Goal: Information Seeking & Learning: Find specific fact

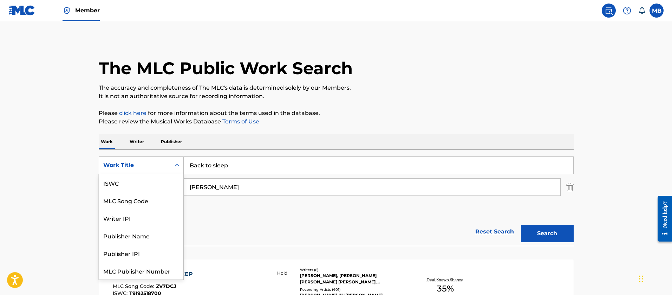
click at [123, 162] on div "Work Title" at bounding box center [134, 165] width 63 height 8
click at [135, 176] on div "MLC Song Code" at bounding box center [141, 183] width 84 height 18
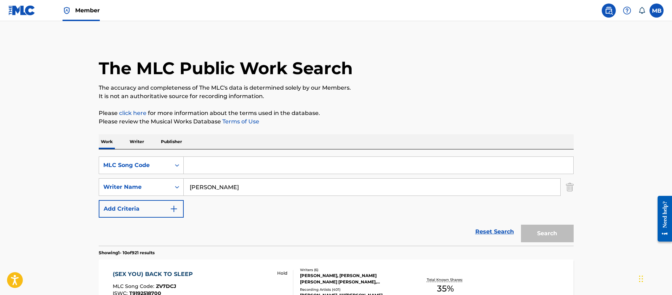
drag, startPoint x: 140, startPoint y: 175, endPoint x: 203, endPoint y: 162, distance: 63.9
click at [203, 162] on input "Search Form" at bounding box center [379, 165] width 390 height 17
paste input "SD3UT3"
type input "SD3UT3"
click at [521, 225] on button "Search" at bounding box center [547, 234] width 53 height 18
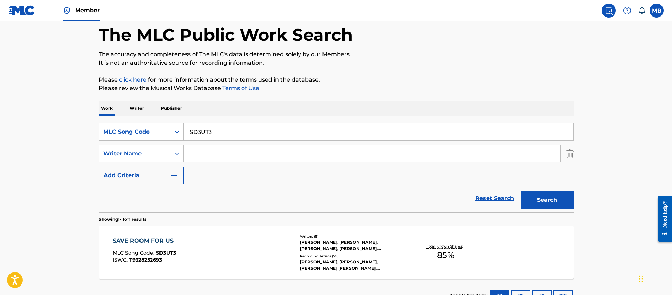
scroll to position [88, 0]
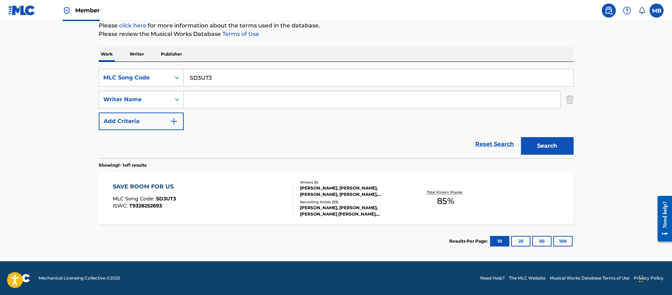
click at [237, 189] on div "SAVE ROOM FOR US MLC Song Code : SD3UT3 ISWC : T9328252693" at bounding box center [203, 198] width 181 height 32
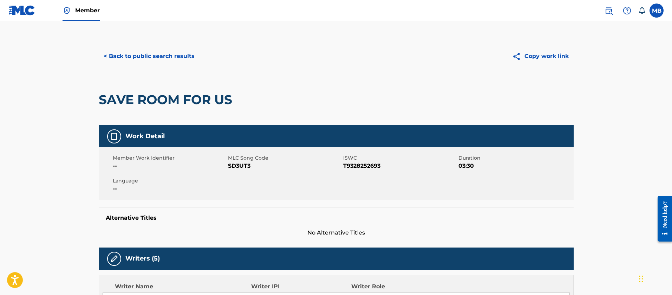
click at [145, 60] on button "< Back to public search results" at bounding box center [149, 56] width 101 height 18
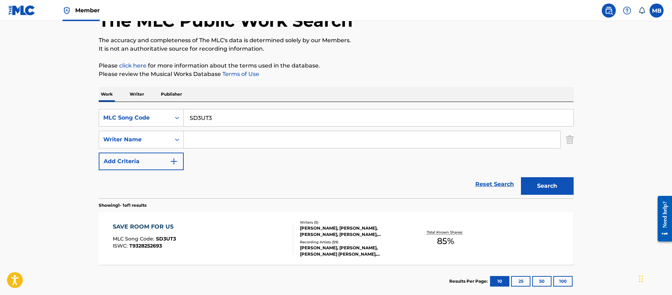
drag, startPoint x: 218, startPoint y: 121, endPoint x: 4, endPoint y: 93, distance: 215.8
click at [45, 103] on main "The MLC Public Work Search The accuracy and completeness of The MLC's data is d…" at bounding box center [336, 138] width 672 height 328
click at [93, 6] on link "Member" at bounding box center [81, 10] width 37 height 21
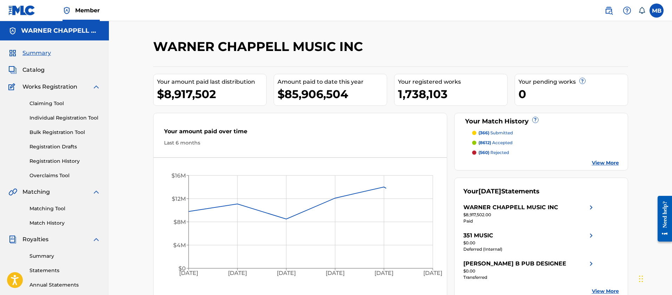
click at [39, 73] on span "Catalog" at bounding box center [33, 70] width 22 height 8
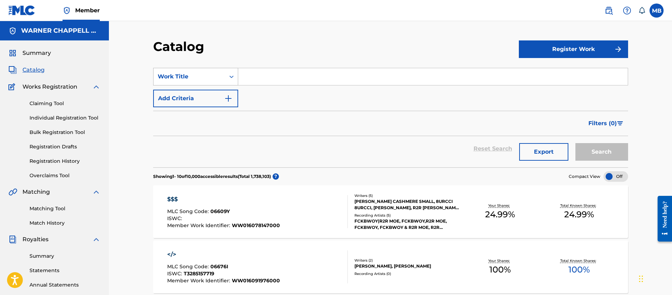
click at [203, 84] on div "Work Title" at bounding box center [195, 77] width 85 height 18
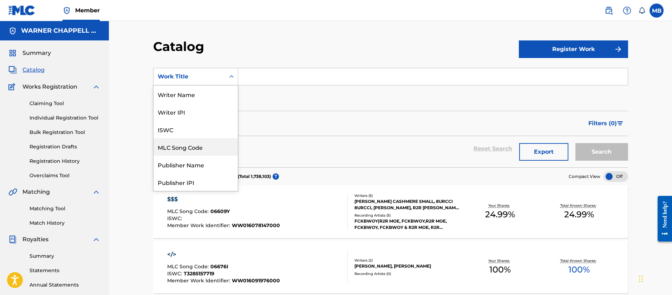
click at [192, 143] on div "MLC Song Code" at bounding box center [196, 147] width 84 height 18
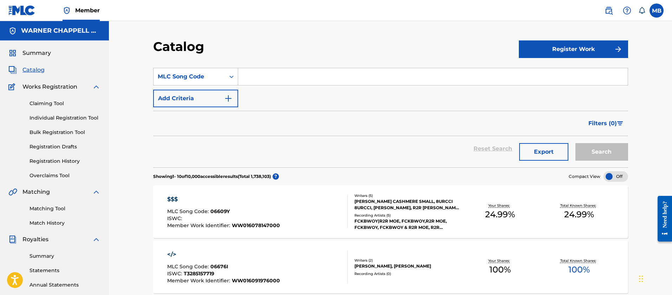
click at [259, 84] on input "Search Form" at bounding box center [433, 76] width 390 height 17
paste input "MC0OKT"
type input "MC0OKT"
click at [576, 143] on button "Search" at bounding box center [602, 152] width 53 height 18
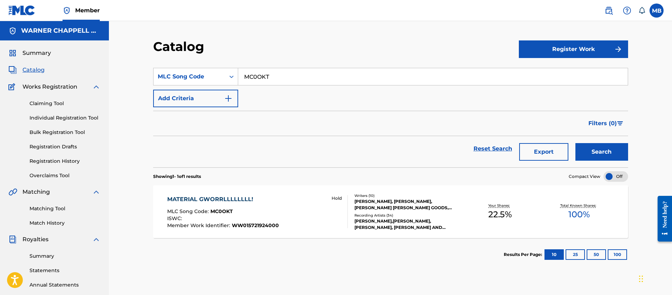
click at [283, 212] on div "MATERIAL GWORRLLLLLLLL! MLC Song Code : MC0OKT ISWC : Member Work Identifier : …" at bounding box center [257, 211] width 181 height 33
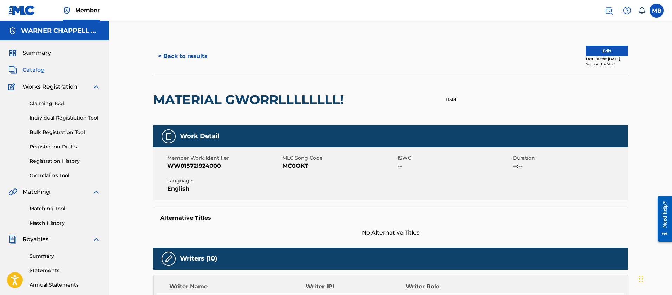
click at [196, 170] on span "WW015721924000" at bounding box center [224, 166] width 114 height 8
copy span "WW015721924000"
click at [188, 56] on button "< Back to results" at bounding box center [182, 56] width 59 height 18
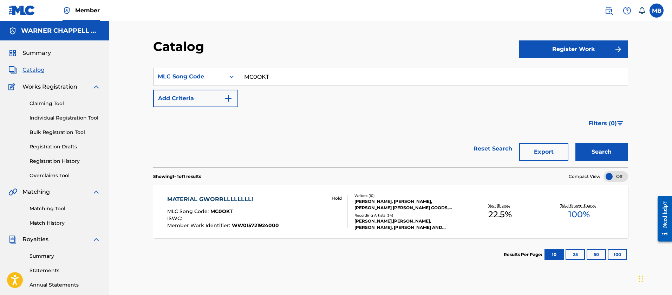
drag, startPoint x: 287, startPoint y: 82, endPoint x: 128, endPoint y: 62, distance: 159.9
click at [143, 72] on div "Catalog Register Work SearchWithCriteriabedd53fd-d550-4ce5-b1ef-a1c7ac6ac47c ML…" at bounding box center [390, 211] width 563 height 381
paste input "CB4TKJ"
type input "CB4TKJ"
click at [576, 143] on button "Search" at bounding box center [602, 152] width 53 height 18
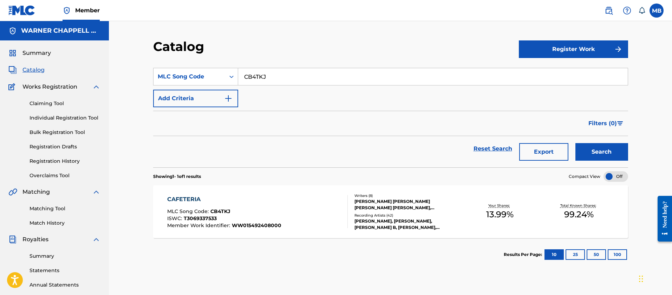
click at [221, 224] on span "Member Work Identifier :" at bounding box center [199, 225] width 65 height 6
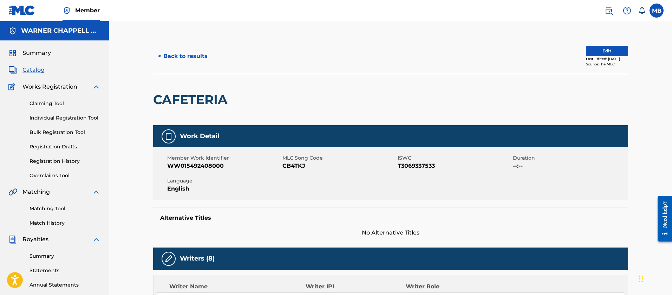
click at [195, 166] on span "WW015492408000" at bounding box center [224, 166] width 114 height 8
copy span "WW015492408000"
click at [193, 50] on button "< Back to results" at bounding box center [182, 56] width 59 height 18
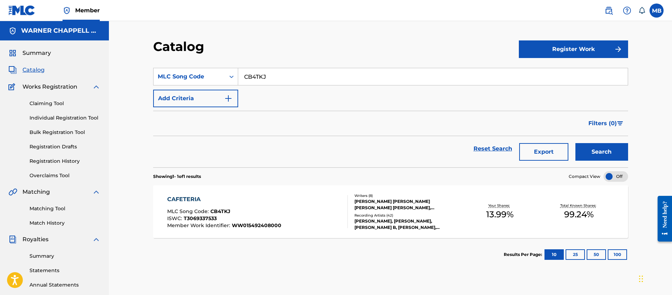
drag, startPoint x: 291, startPoint y: 84, endPoint x: 111, endPoint y: 70, distance: 180.8
click at [121, 72] on div "Catalog Register Work SearchWithCriteriabedd53fd-d550-4ce5-b1ef-a1c7ac6ac47c ML…" at bounding box center [390, 211] width 563 height 381
paste input "Dispute Policy Dispute Policy - 30 days"
paste input "M9991R"
type input "M9991R"
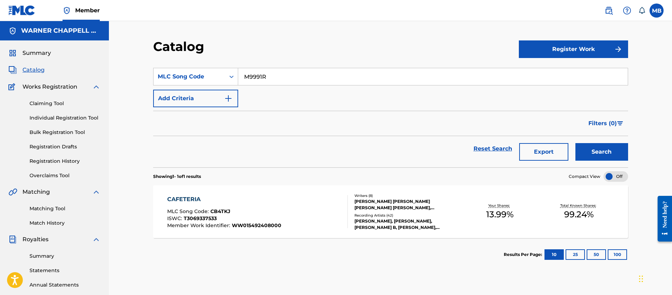
click at [576, 143] on button "Search" at bounding box center [602, 152] width 53 height 18
click at [296, 194] on div "MILLIONS MLC Song Code : M9991R ISWC : T9103481363 Member Work Identifier : WW0…" at bounding box center [390, 211] width 475 height 53
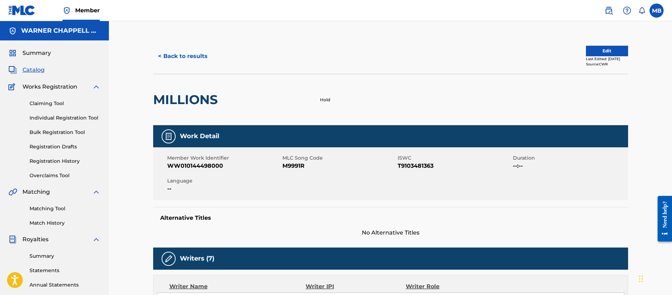
click at [206, 167] on span "WW010144498000" at bounding box center [224, 166] width 114 height 8
copy span "WW010144498000"
click at [185, 52] on button "< Back to results" at bounding box center [182, 56] width 59 height 18
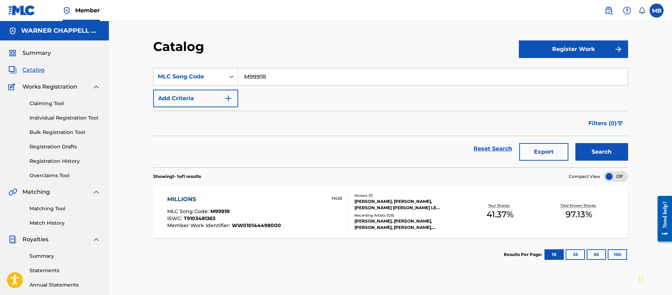
drag, startPoint x: 272, startPoint y: 83, endPoint x: 104, endPoint y: 77, distance: 168.1
click at [110, 80] on div "Catalog Register Work SearchWithCriteriabedd53fd-d550-4ce5-b1ef-a1c7ac6ac47c ML…" at bounding box center [390, 211] width 563 height 381
paste input "LA88SB"
type input "LA88SB"
click at [576, 143] on button "Search" at bounding box center [602, 152] width 53 height 18
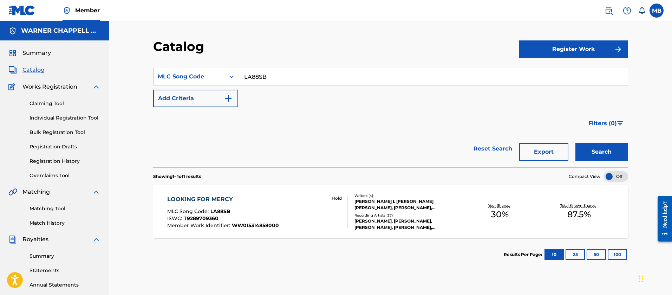
click at [246, 210] on div "MLC Song Code : LA88SB" at bounding box center [223, 212] width 112 height 7
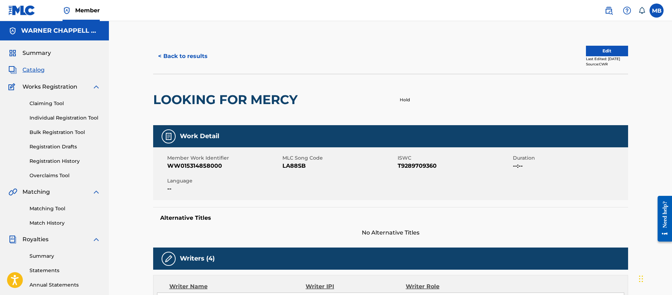
click at [204, 164] on span "WW015314858000" at bounding box center [224, 166] width 114 height 8
copy span "WW015314858000"
click at [179, 55] on button "< Back to results" at bounding box center [182, 56] width 59 height 18
